Goal: Information Seeking & Learning: Learn about a topic

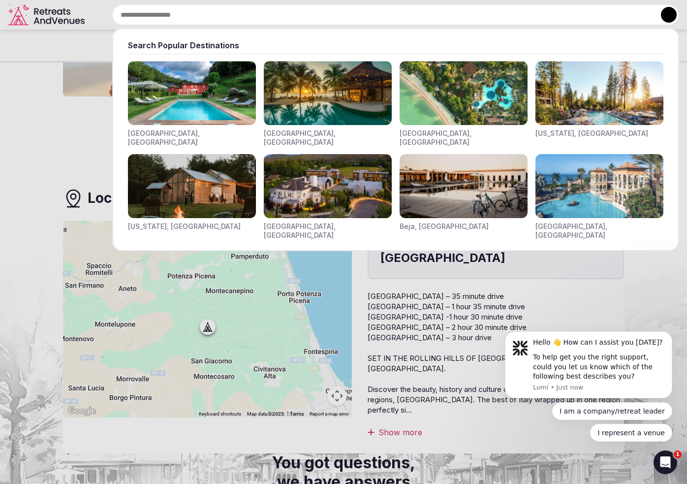
click at [259, 12] on input "text" at bounding box center [395, 14] width 567 height 21
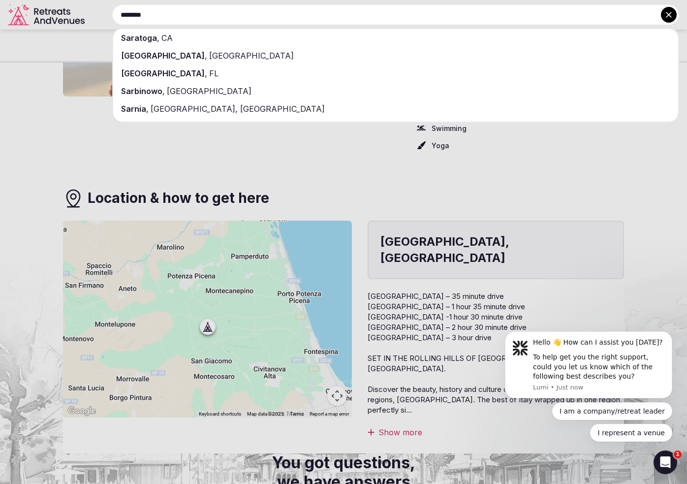
type input "********"
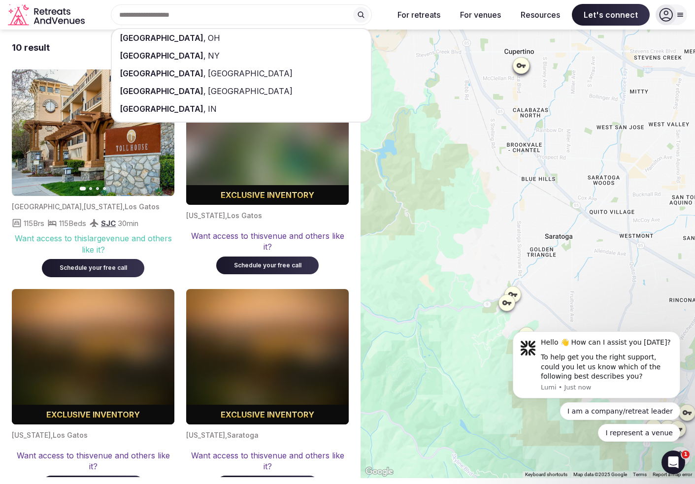
click at [215, 90] on div "[GEOGRAPHIC_DATA] , [GEOGRAPHIC_DATA]" at bounding box center [241, 91] width 259 height 18
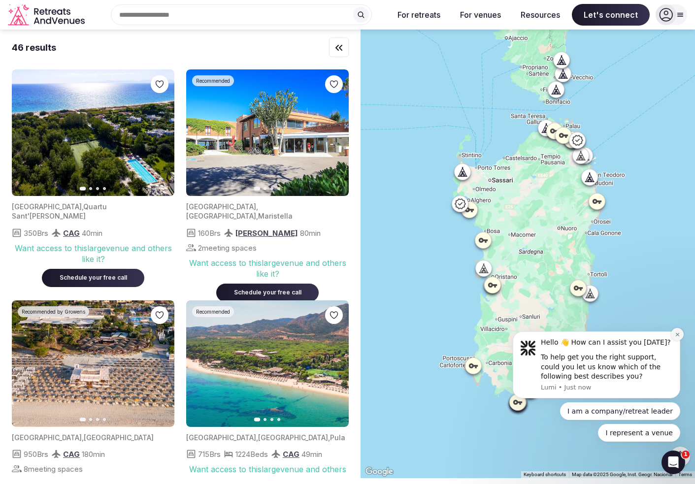
click at [680, 335] on button "Dismiss notification" at bounding box center [677, 334] width 13 height 13
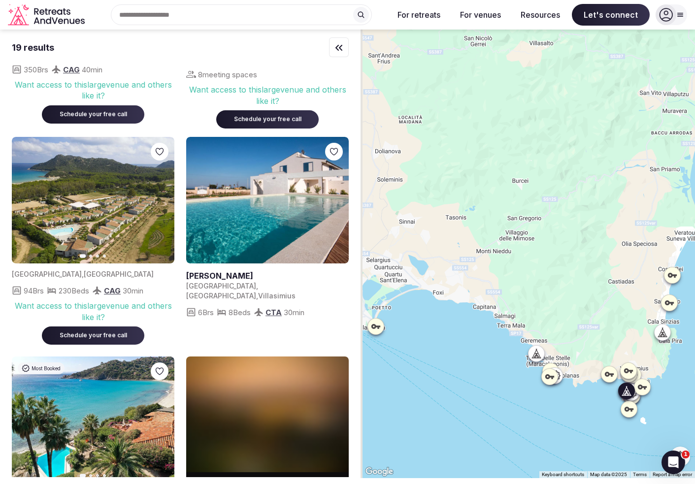
scroll to position [326, 0]
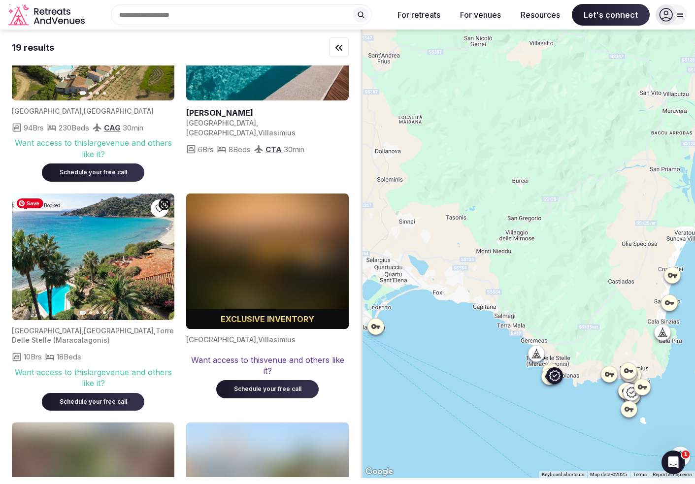
click at [102, 261] on img at bounding box center [93, 256] width 162 height 127
click at [160, 261] on button "Next slide" at bounding box center [161, 257] width 16 height 16
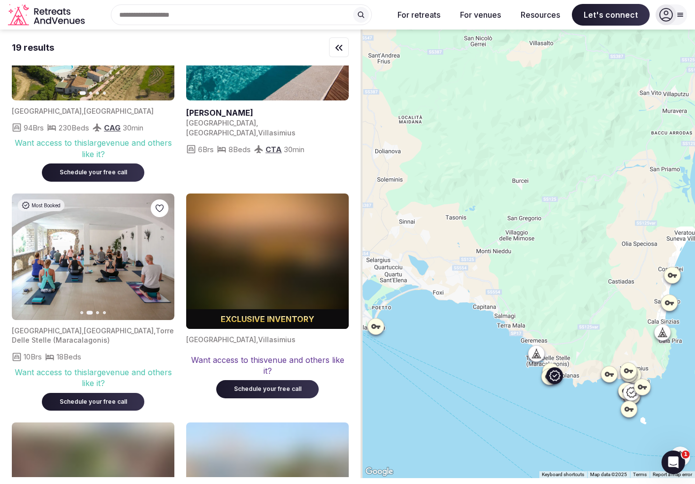
click at [159, 260] on icon "button" at bounding box center [161, 257] width 8 height 8
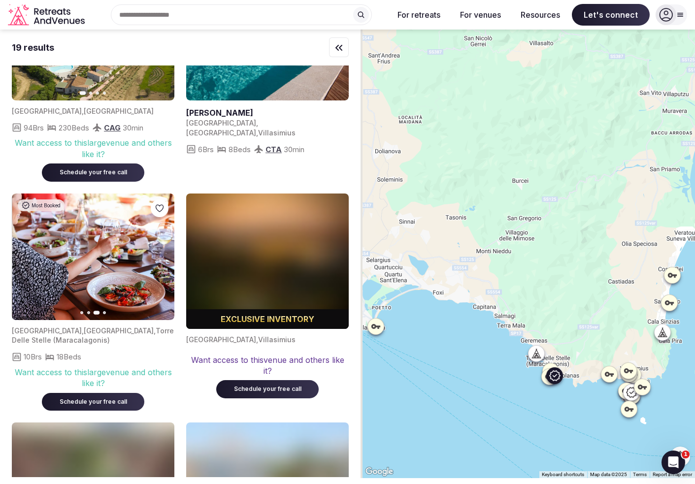
click at [159, 260] on icon "button" at bounding box center [161, 257] width 8 height 8
